Goal: Information Seeking & Learning: Check status

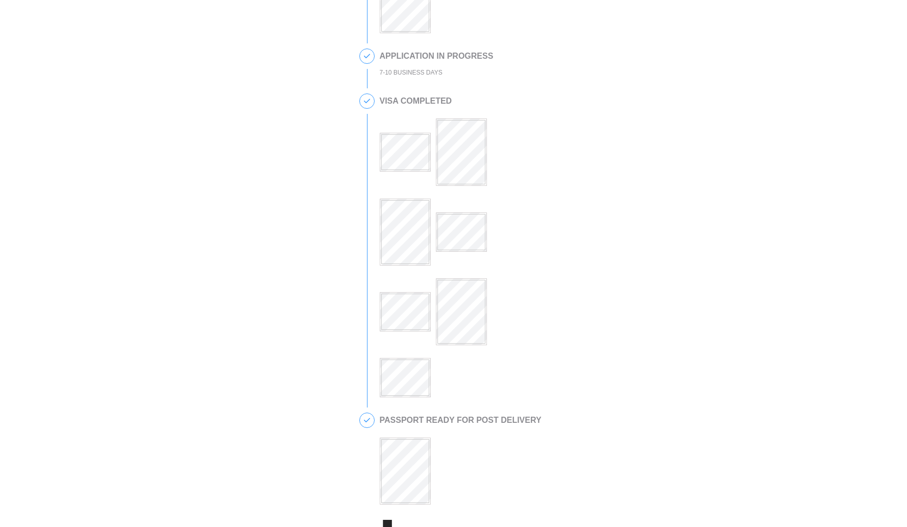
scroll to position [377, 0]
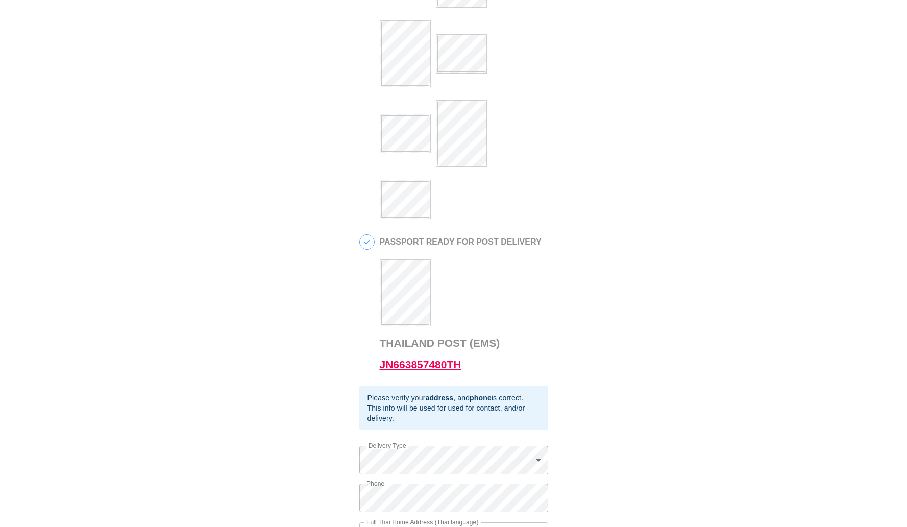
click at [439, 370] on link "JN663857480TH" at bounding box center [421, 364] width 82 height 12
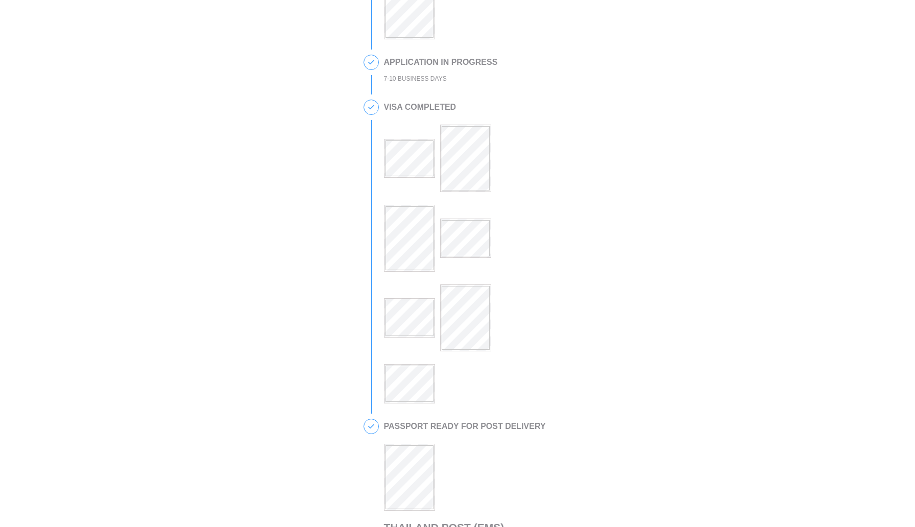
scroll to position [226, 0]
